Goal: Task Accomplishment & Management: Use online tool/utility

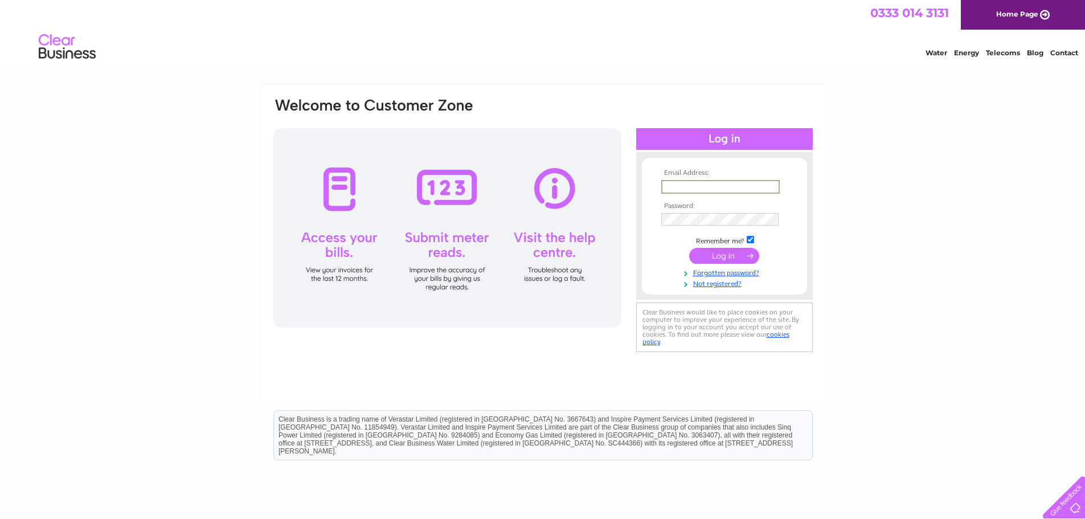
click at [681, 180] on input "text" at bounding box center [720, 187] width 118 height 14
paste input "finance@liveborders.org.uk"
type input "finance@liveborders.org.uk"
click at [728, 252] on input "submit" at bounding box center [724, 256] width 70 height 16
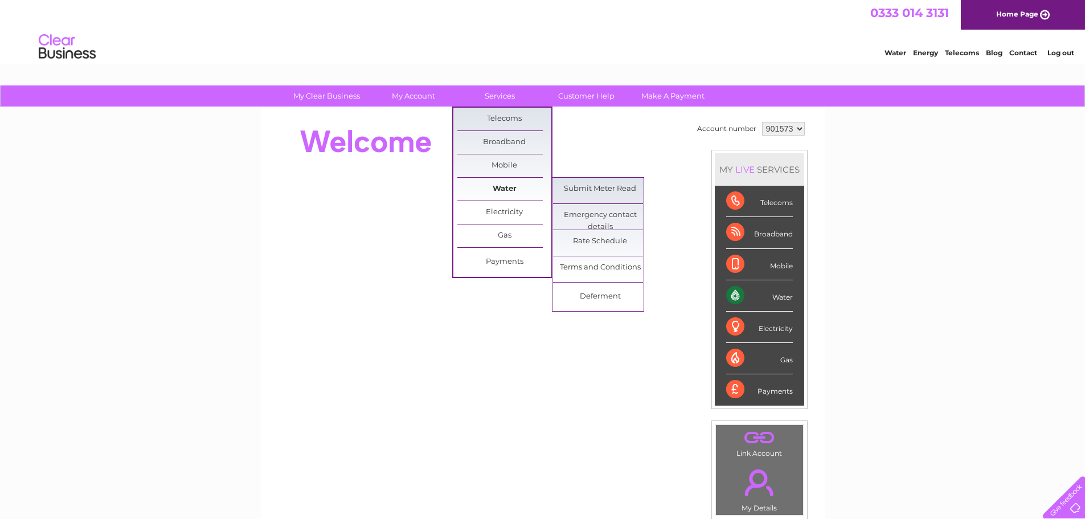
click at [524, 184] on link "Water" at bounding box center [504, 189] width 94 height 23
click at [597, 185] on link "Submit Meter Read" at bounding box center [600, 189] width 94 height 23
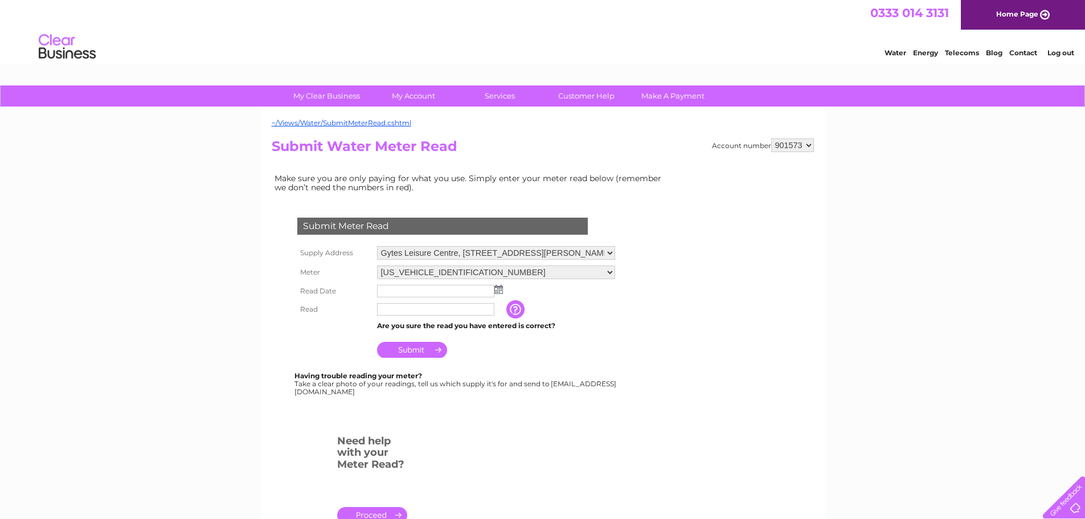
click at [803, 143] on select "901573 901574 901575 901576 901577 901579 901580 901581 901582 901583 901584 90…" at bounding box center [792, 145] width 43 height 14
select select "902475"
click at [771, 138] on select "901573 901574 901575 901576 901577 901579 901580 901581 901582 901583 901584 90…" at bounding box center [792, 145] width 43 height 14
click at [578, 256] on select "Tweedbank Outdoor Sports Comp, Tweedbank Industrial Estate, Tweedbank, Galashie…" at bounding box center [496, 253] width 238 height 14
drag, startPoint x: 578, startPoint y: 256, endPoint x: 584, endPoint y: 254, distance: 5.9
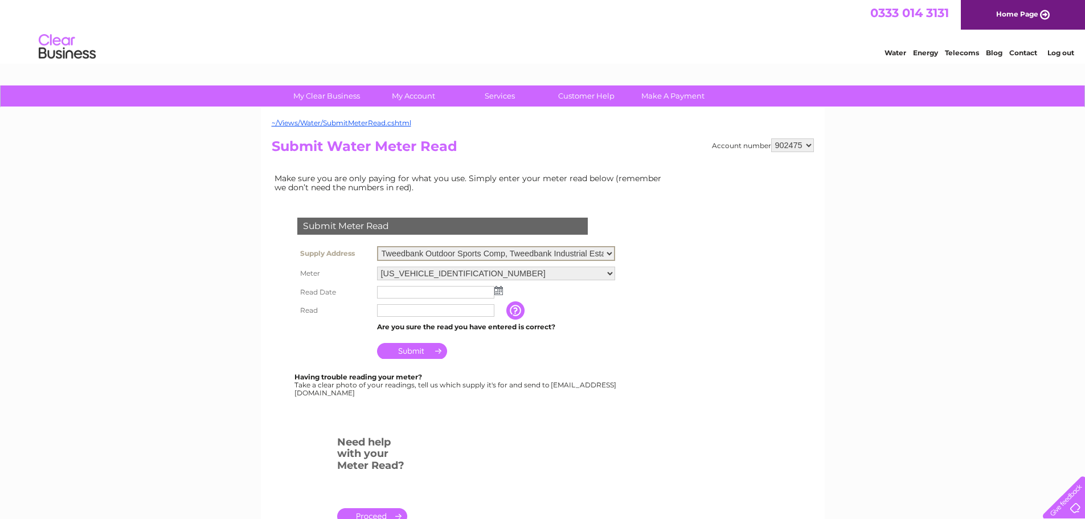
click at [578, 256] on select "Tweedbank Outdoor Sports Comp, Tweedbank Industrial Estate, Tweedbank, Galashie…" at bounding box center [496, 253] width 238 height 15
click at [792, 143] on select "901573 901574 901575 901576 901577 901579 901580 901581 901582 901583 901584 90…" at bounding box center [792, 145] width 43 height 14
select select "908920"
click at [771, 138] on select "901573 901574 901575 901576 901577 901579 901580 901581 901582 901583 901584 90…" at bounding box center [792, 145] width 43 height 14
click at [617, 248] on td "Tweedbank Outdoor Sports Comp, Tweedbank Industrial Estate, Tweedbank, Galashie…" at bounding box center [496, 252] width 244 height 19
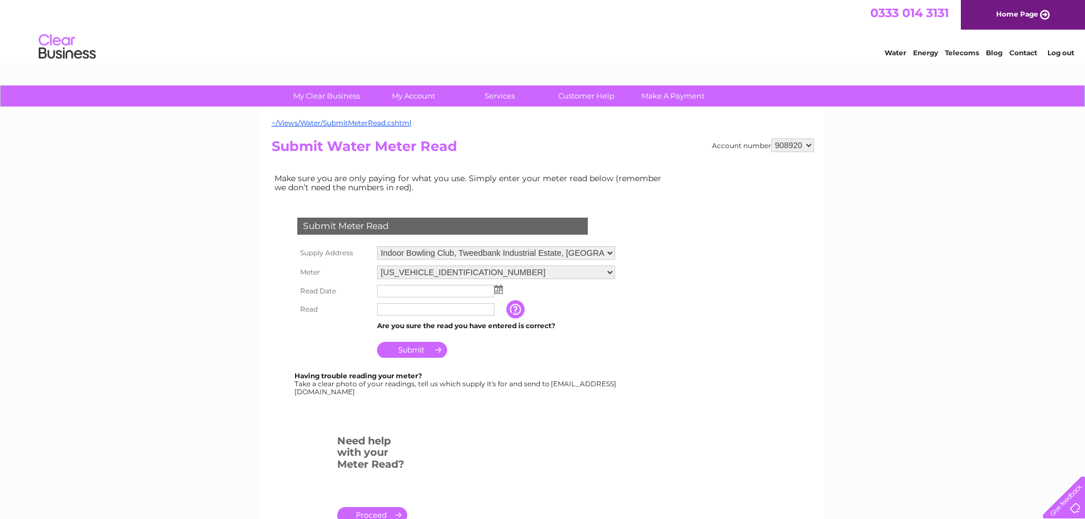
click at [405, 290] on input "text" at bounding box center [435, 291] width 117 height 13
click at [499, 292] on img at bounding box center [498, 289] width 9 height 9
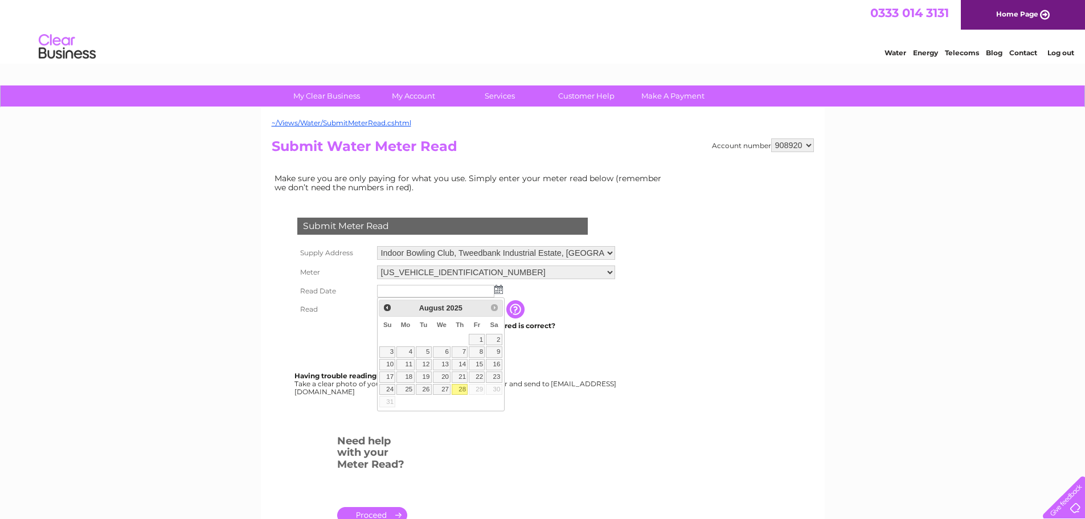
click at [463, 385] on link "28" at bounding box center [459, 389] width 16 height 11
type input "[DATE]"
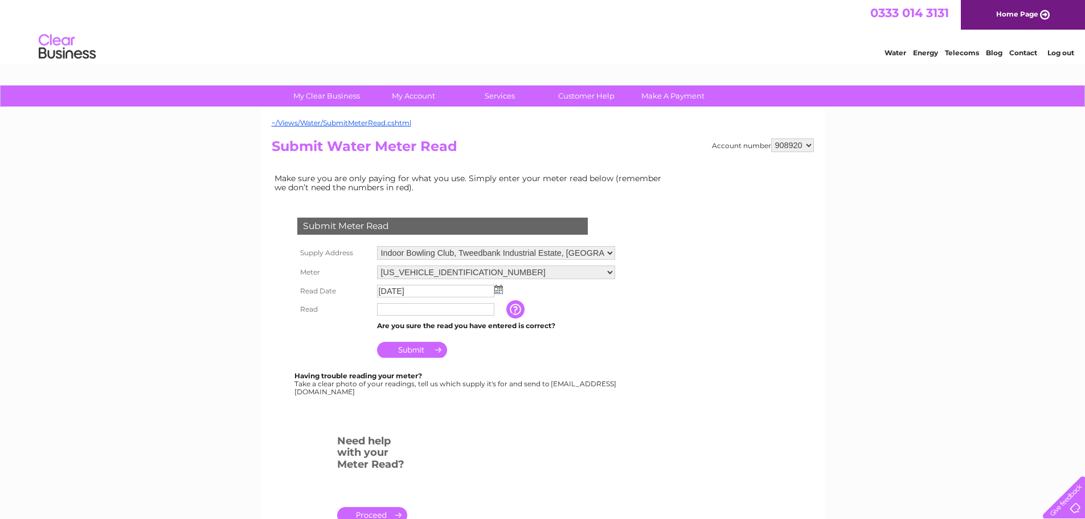
click at [416, 314] on input "text" at bounding box center [435, 309] width 117 height 13
type input "2832"
click at [399, 347] on input "Submit" at bounding box center [412, 351] width 70 height 16
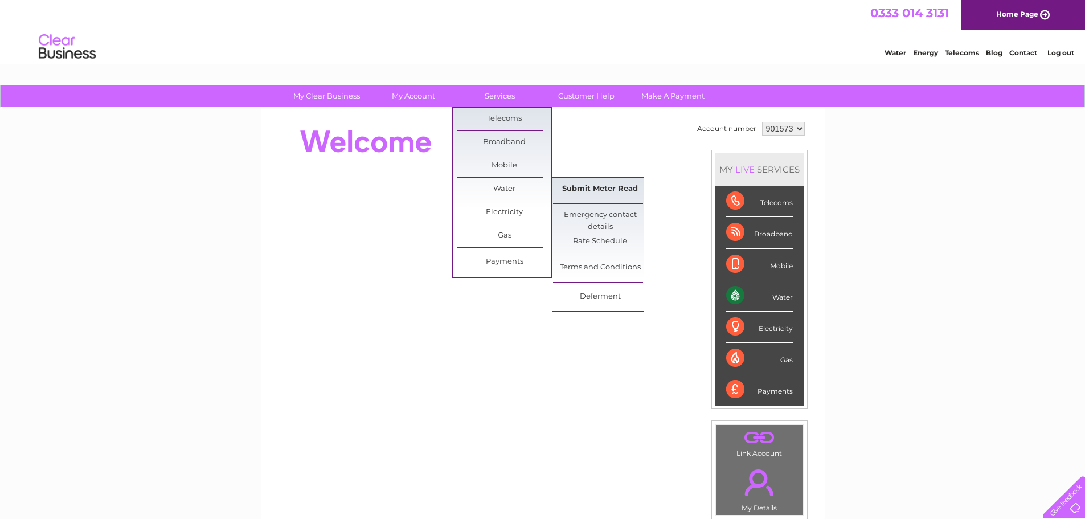
click at [577, 191] on link "Submit Meter Read" at bounding box center [600, 189] width 94 height 23
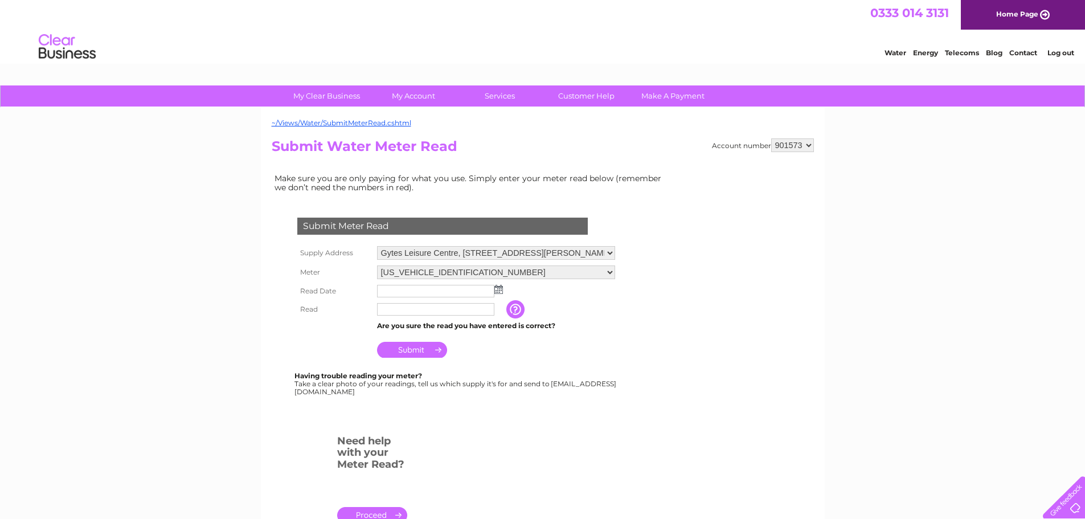
click at [796, 145] on select "901573 901574 901575 901576 901577 901579 901580 901581 901582 901583 901584 90…" at bounding box center [792, 145] width 43 height 14
select select "901574"
click at [771, 138] on select "901573 901574 901575 901576 901577 901579 901580 901581 901582 901583 901584 90…" at bounding box center [792, 145] width 43 height 14
click at [468, 289] on input "text" at bounding box center [435, 291] width 117 height 13
click at [502, 288] on img at bounding box center [499, 289] width 9 height 9
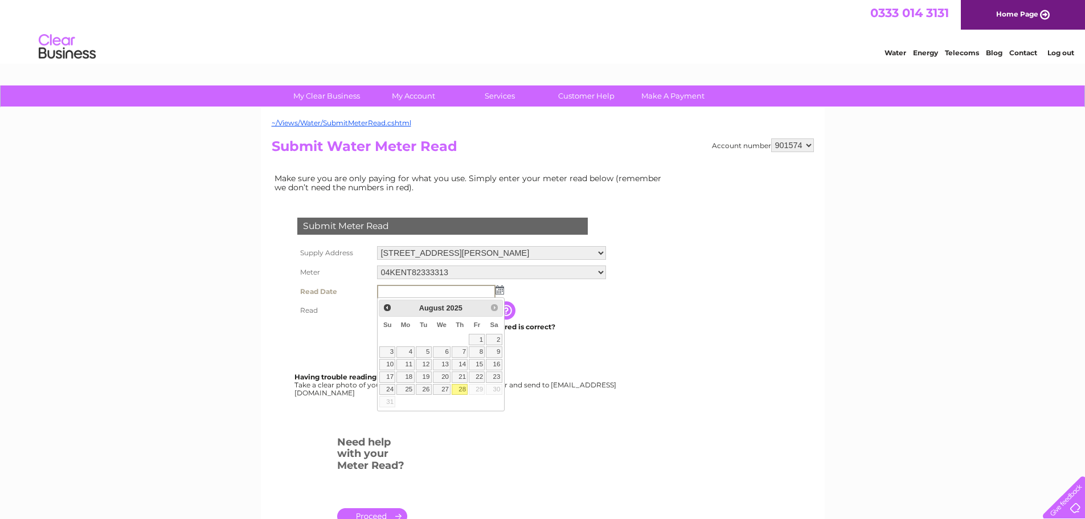
click at [461, 390] on link "28" at bounding box center [459, 389] width 16 height 11
type input "2025/08/28"
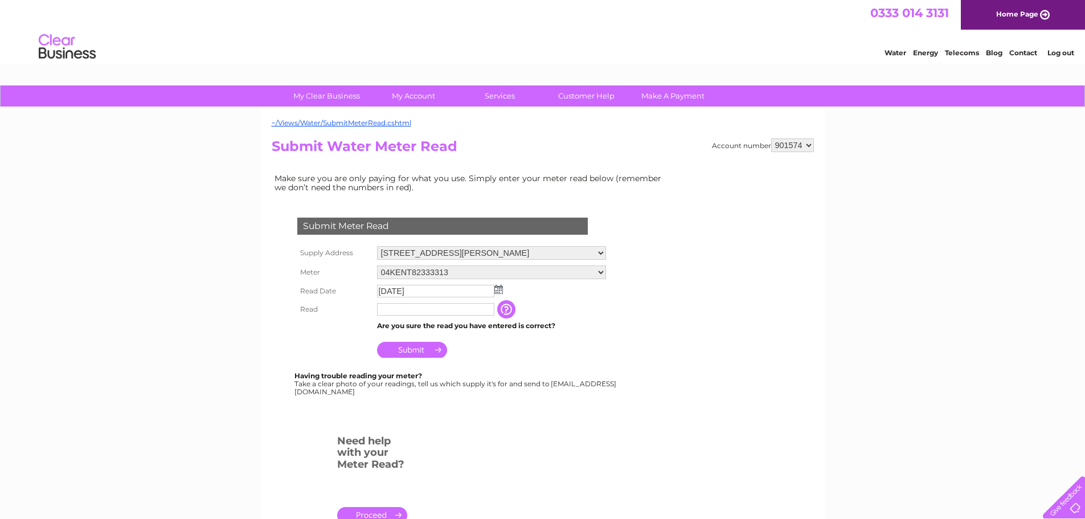
click at [454, 313] on input "text" at bounding box center [435, 309] width 117 height 13
type input "10037"
drag, startPoint x: 409, startPoint y: 360, endPoint x: 418, endPoint y: 356, distance: 9.4
click at [410, 359] on td "Submit" at bounding box center [492, 347] width 236 height 27
click at [421, 354] on input "Submit" at bounding box center [412, 350] width 70 height 16
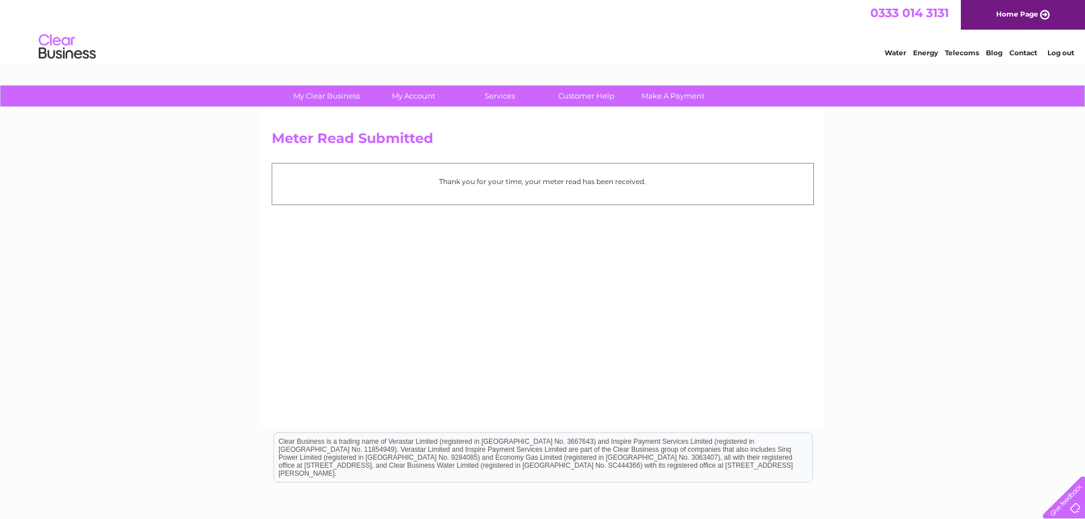
drag, startPoint x: 579, startPoint y: 176, endPoint x: 632, endPoint y: 187, distance: 54.2
click at [579, 176] on p "Thank you for your time, your meter read has been received." at bounding box center [542, 181] width 529 height 11
